Goal: Task Accomplishment & Management: Manage account settings

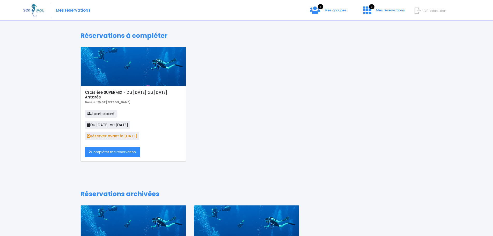
click at [112, 154] on link "Compléter ma réservation" at bounding box center [112, 152] width 55 height 10
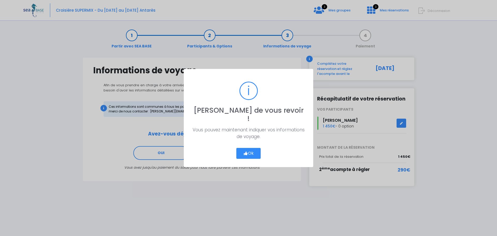
click at [253, 151] on button "Ok" at bounding box center [248, 153] width 24 height 11
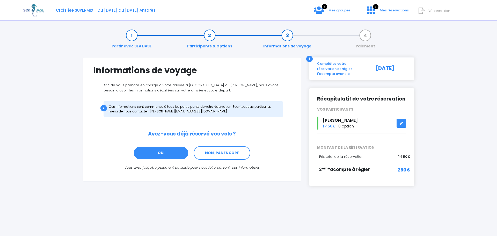
click at [166, 153] on link "OUI" at bounding box center [160, 153] width 55 height 14
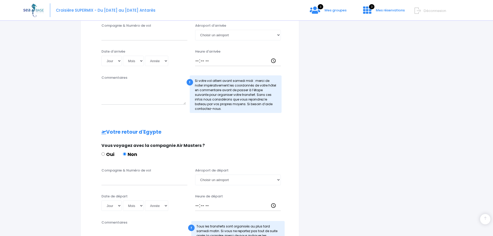
scroll to position [207, 0]
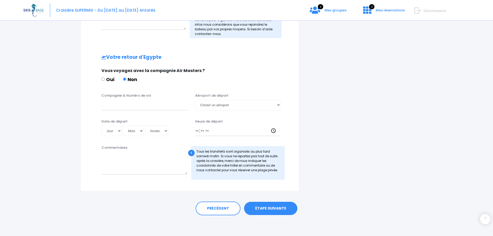
click at [277, 210] on link "ÉTAPE SUIVANTE" at bounding box center [270, 208] width 53 height 13
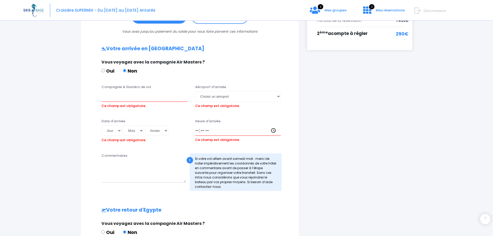
scroll to position [124, 0]
